Goal: Transaction & Acquisition: Purchase product/service

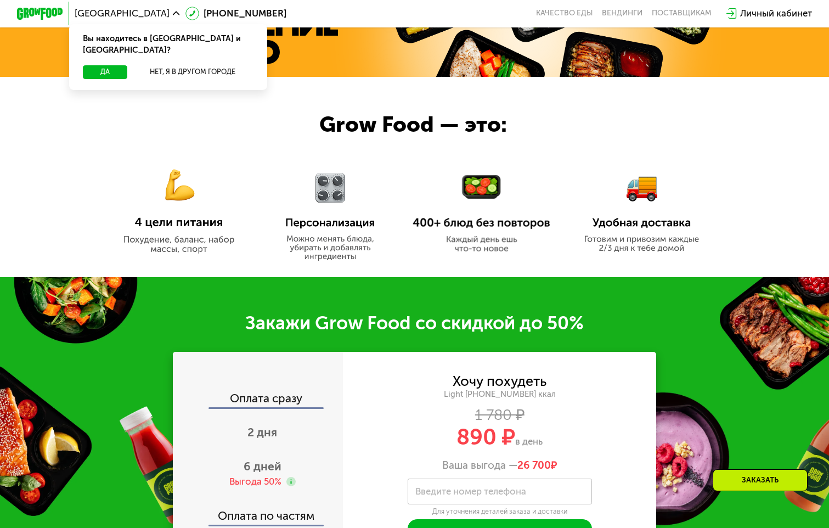
scroll to position [659, 0]
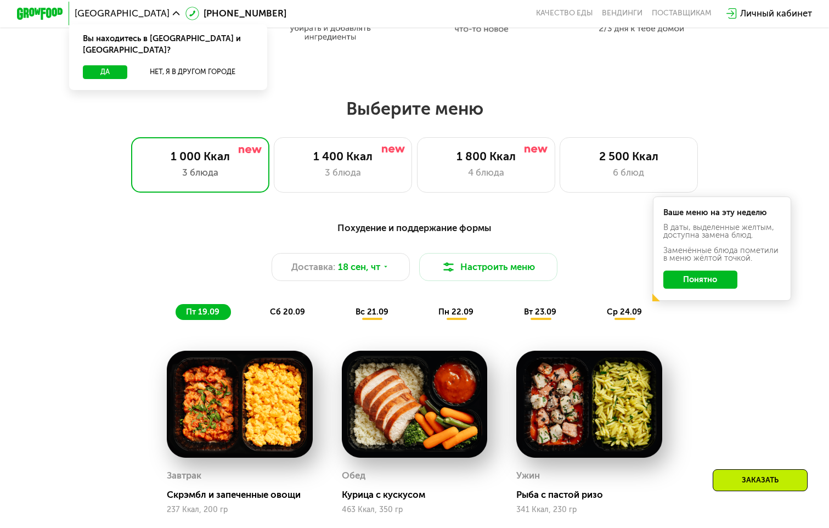
click at [461, 317] on span "пн 22.09" at bounding box center [456, 312] width 35 height 10
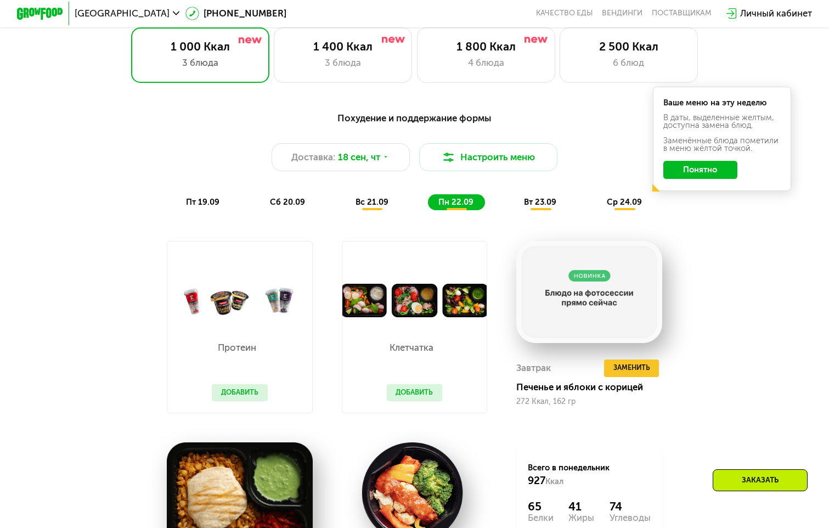
scroll to position [878, 0]
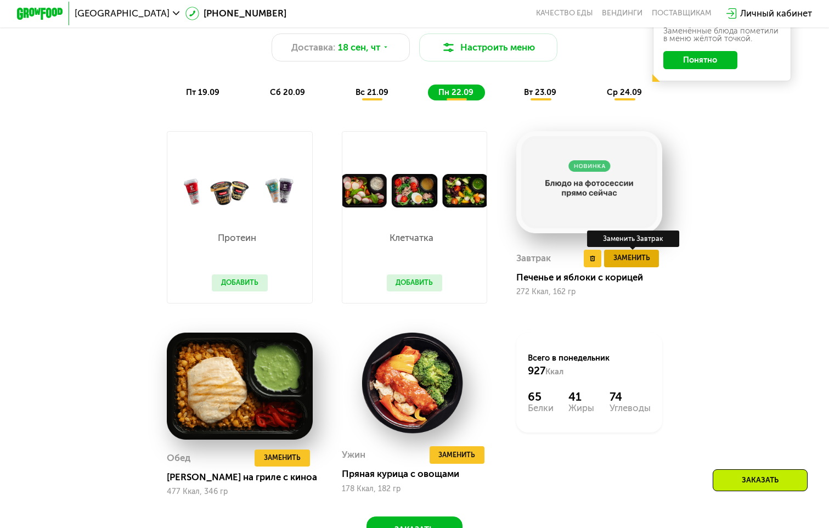
click at [635, 264] on span "Заменить" at bounding box center [632, 259] width 37 height 12
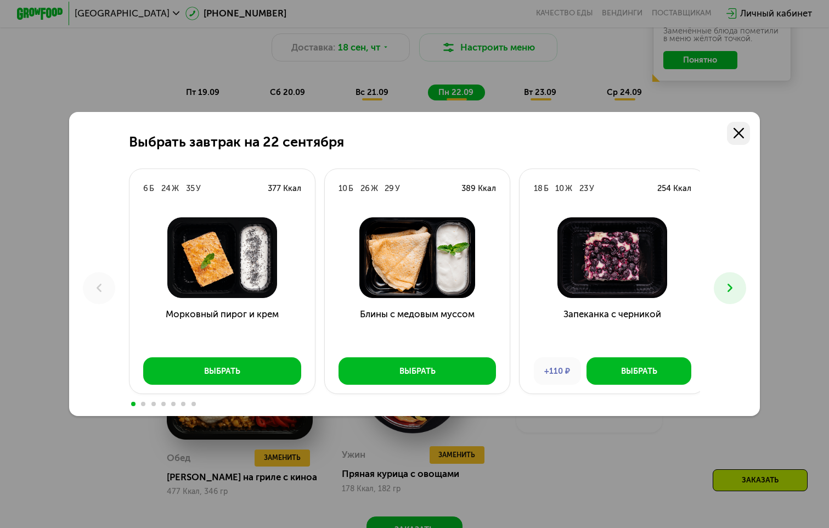
click at [733, 129] on link at bounding box center [738, 133] width 23 height 23
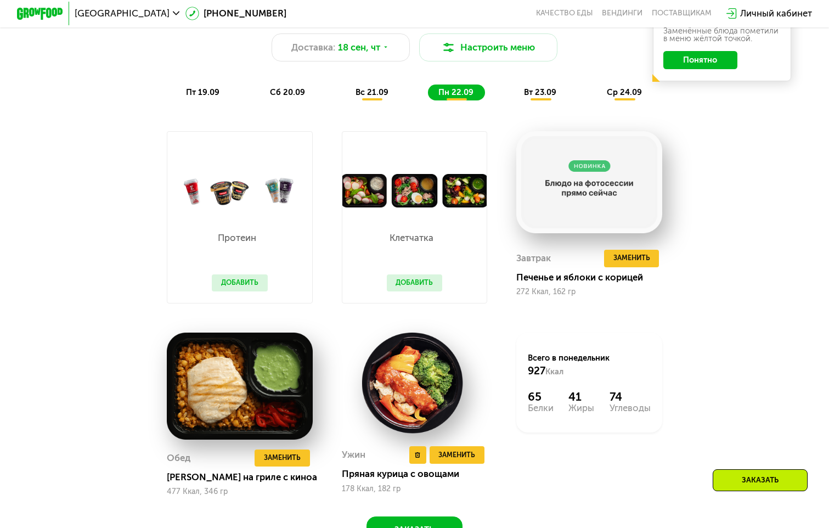
click at [413, 398] on img at bounding box center [415, 384] width 146 height 102
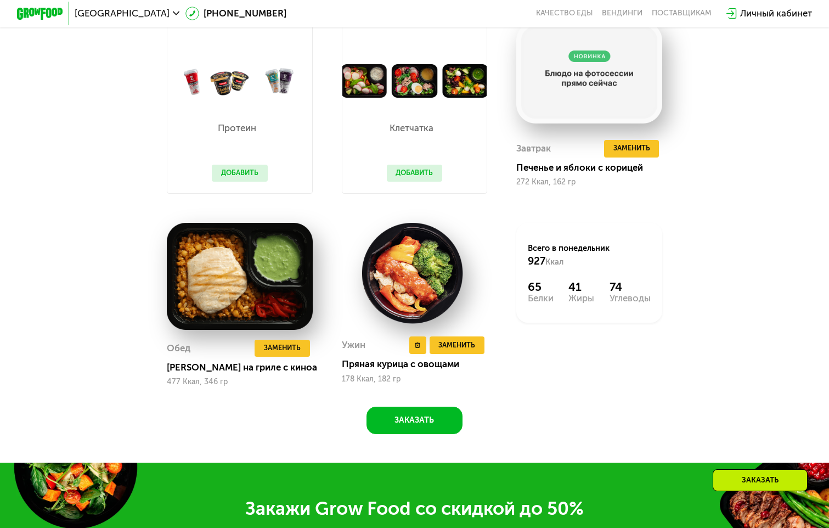
click at [411, 293] on img at bounding box center [415, 274] width 146 height 102
click at [200, 297] on img at bounding box center [240, 276] width 146 height 107
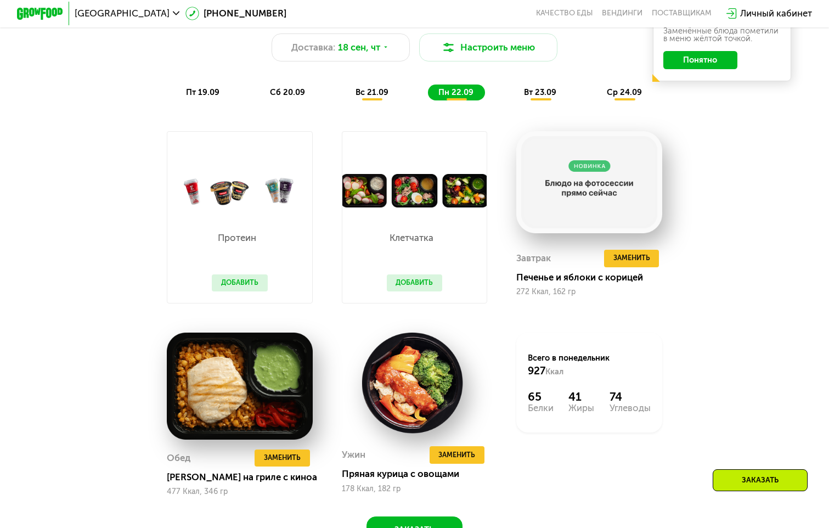
click at [547, 96] on span "вт 23.09" at bounding box center [540, 92] width 32 height 10
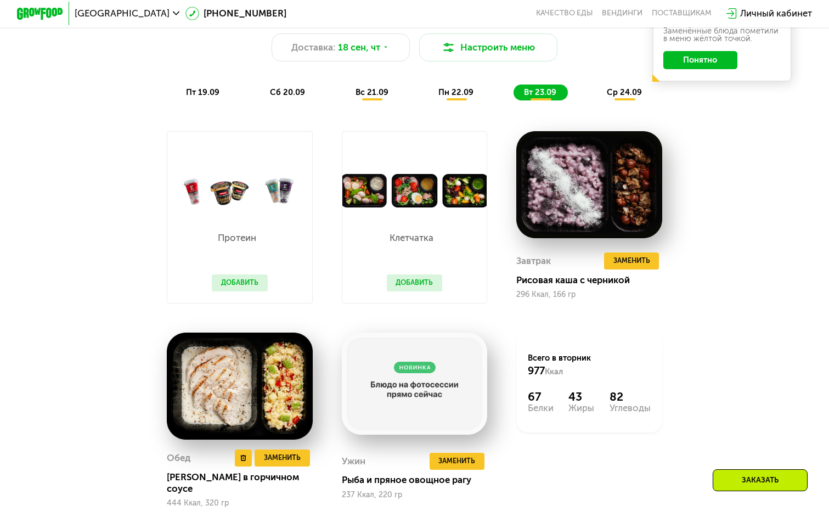
click at [215, 387] on img at bounding box center [240, 386] width 146 height 107
click at [637, 267] on span "Заменить" at bounding box center [632, 261] width 37 height 12
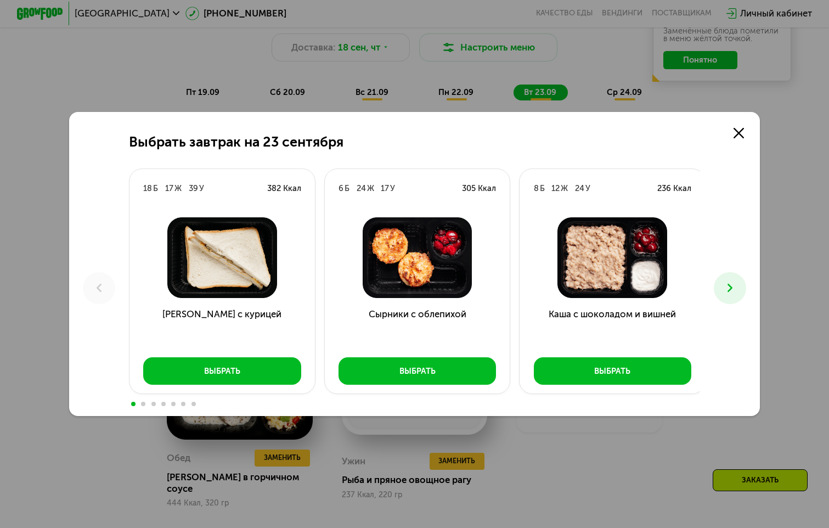
click at [727, 132] on div "Выбрать завтрак на 23 сентября 18 Б 17 Ж 39 У 382 Ккал [PERSON_NAME] с курицей …" at bounding box center [414, 264] width 691 height 304
click at [737, 132] on icon at bounding box center [739, 133] width 10 height 10
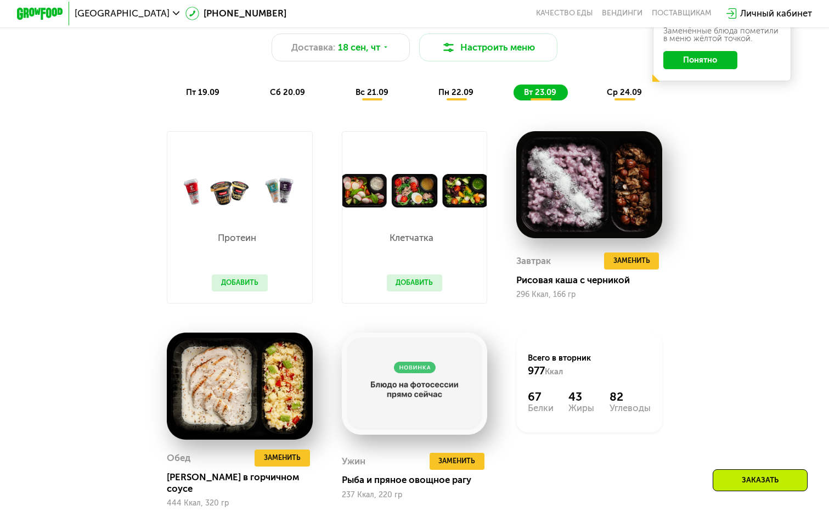
click at [621, 97] on span "ср 24.09" at bounding box center [624, 92] width 35 height 10
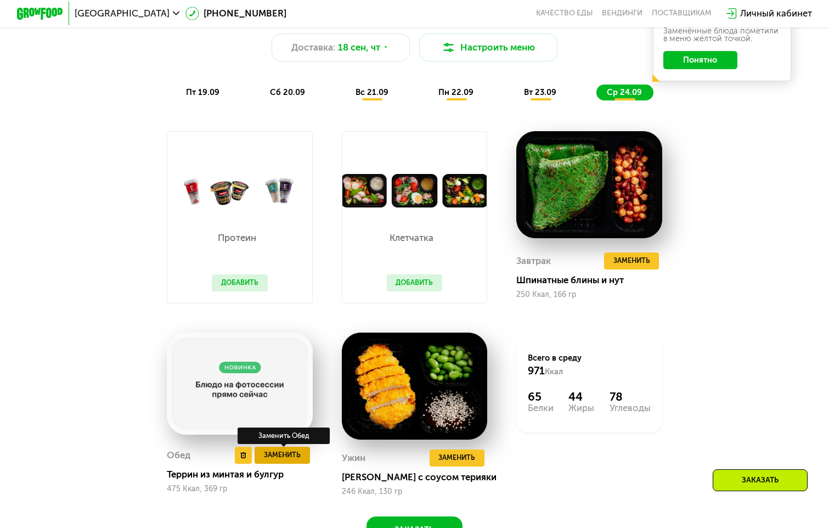
click at [280, 461] on span "Заменить" at bounding box center [282, 456] width 37 height 12
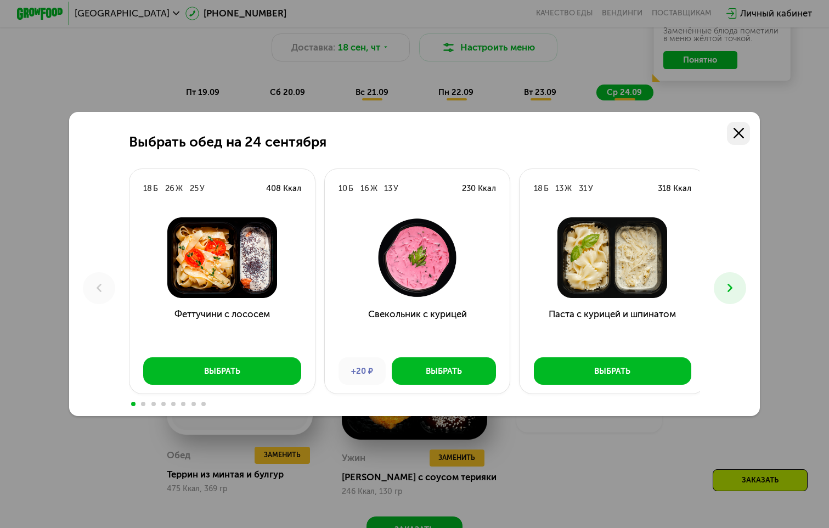
click at [748, 133] on link at bounding box center [738, 133] width 23 height 23
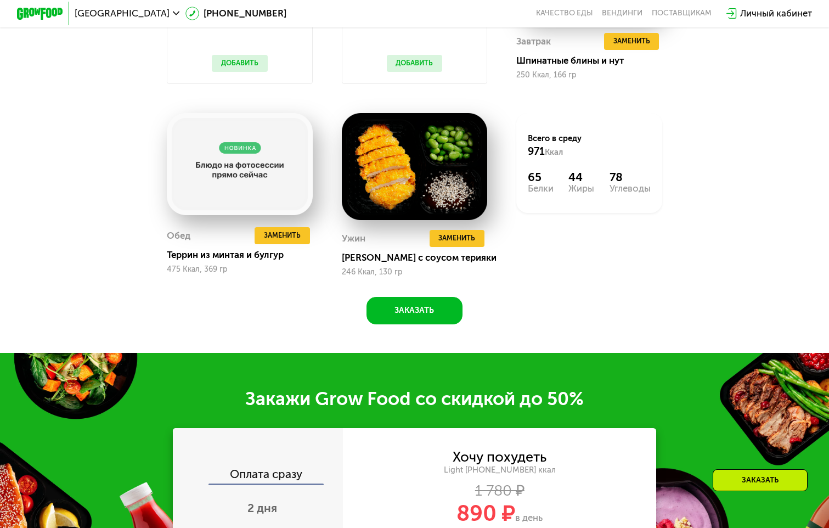
scroll to position [823, 0]
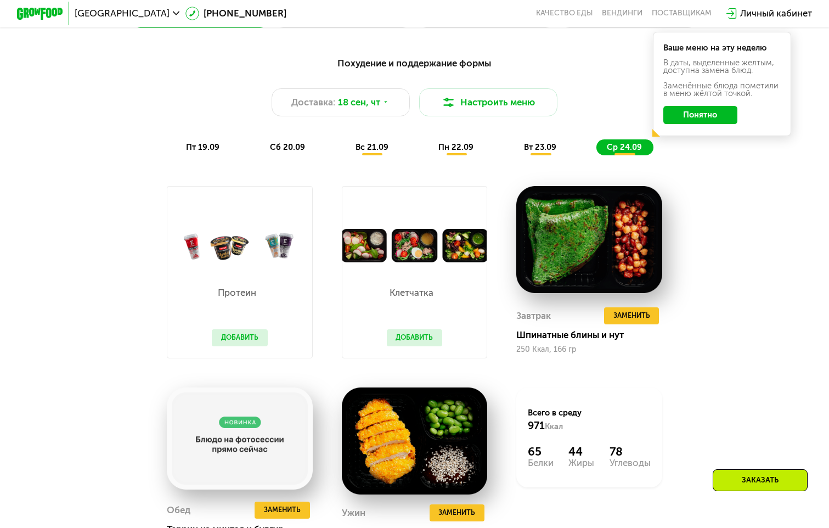
click at [542, 152] on span "вт 23.09" at bounding box center [540, 147] width 32 height 10
